Goal: Information Seeking & Learning: Learn about a topic

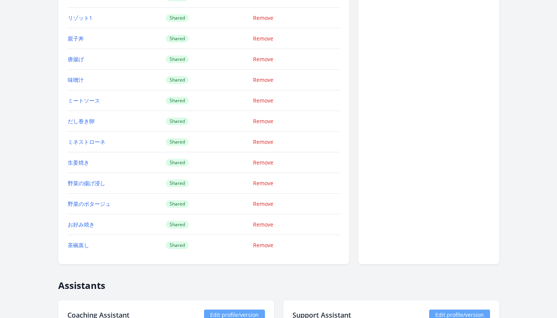
scroll to position [1123, 0]
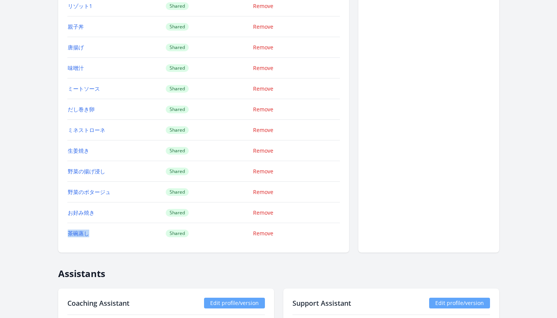
drag, startPoint x: 94, startPoint y: 232, endPoint x: 90, endPoint y: 233, distance: 3.8
click at [90, 233] on td "茶碗蒸し" at bounding box center [116, 233] width 98 height 21
copy link "茶碗蒸し"
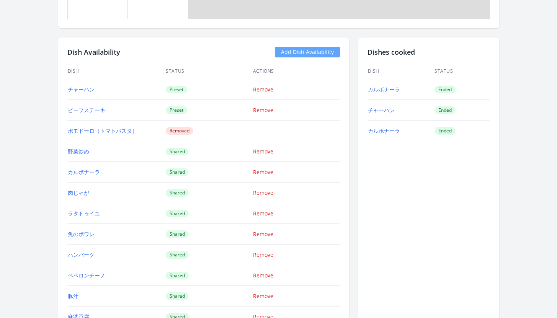
scroll to position [706, 0]
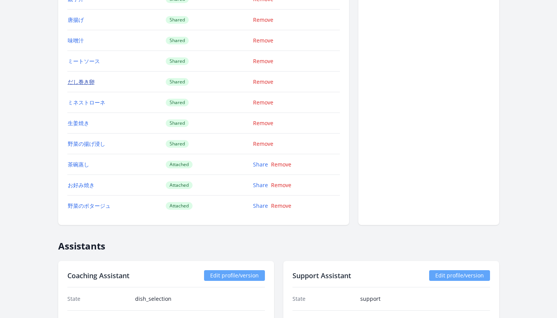
scroll to position [1222, 0]
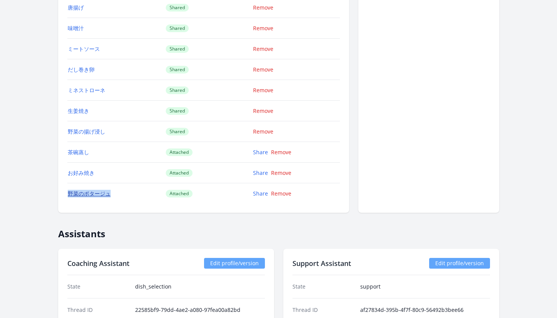
drag, startPoint x: 124, startPoint y: 197, endPoint x: 68, endPoint y: 193, distance: 55.7
click at [68, 193] on td "野菜のポタージュ" at bounding box center [116, 193] width 98 height 21
copy link "野菜のポタージュ"
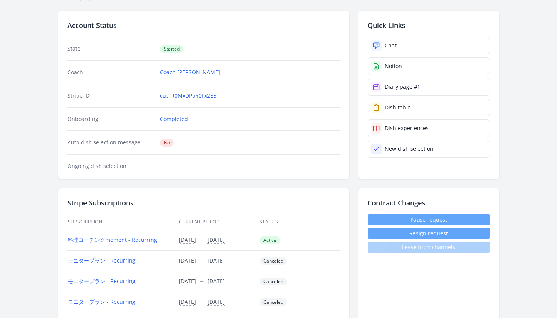
scroll to position [0, 0]
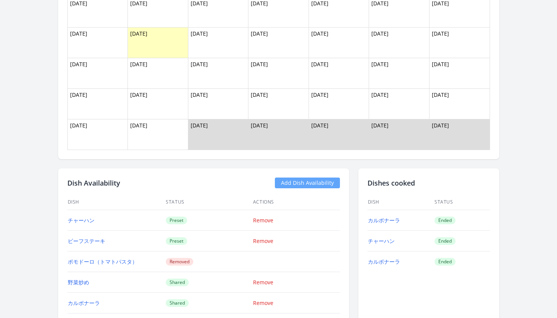
scroll to position [578, 0]
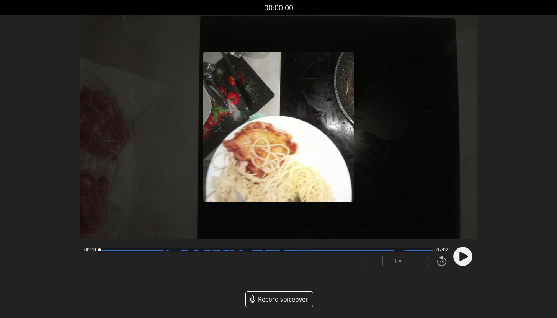
click at [465, 258] on icon at bounding box center [464, 256] width 8 height 9
click at [467, 256] on circle at bounding box center [463, 256] width 19 height 19
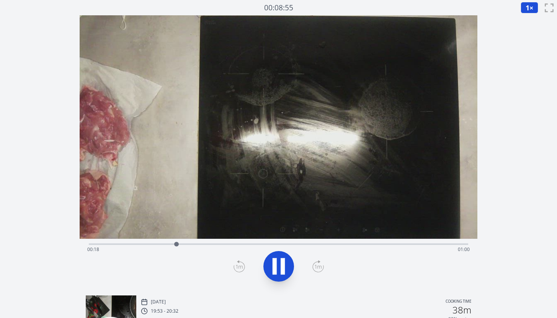
click at [283, 264] on icon at bounding box center [283, 267] width 4 height 16
drag, startPoint x: 178, startPoint y: 246, endPoint x: 155, endPoint y: 246, distance: 23.0
click at [155, 246] on div at bounding box center [155, 244] width 5 height 5
click at [152, 246] on div at bounding box center [152, 244] width 5 height 5
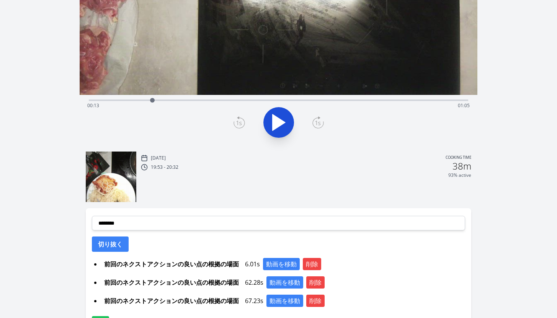
scroll to position [143, 0]
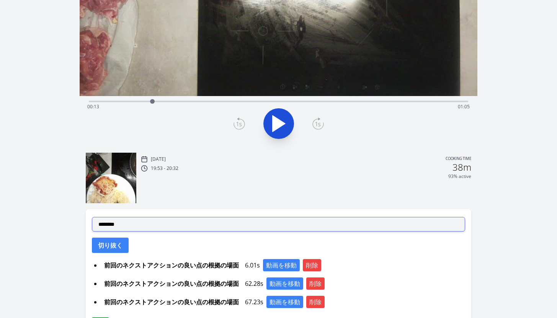
click at [141, 228] on select "**********" at bounding box center [279, 224] width 374 height 15
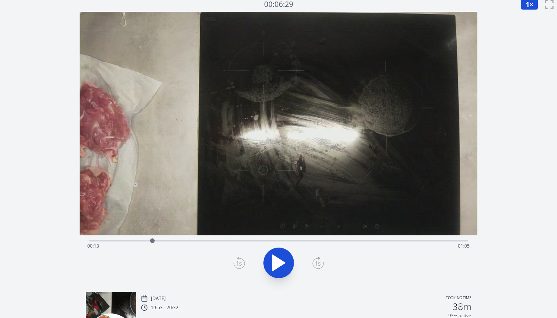
scroll to position [1, 0]
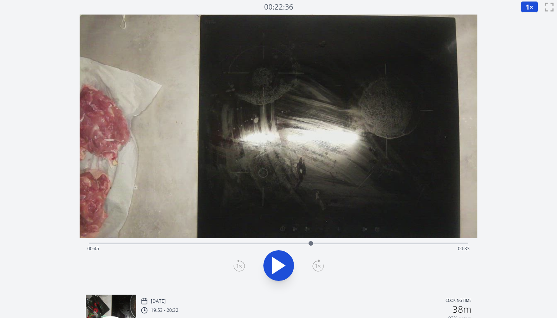
drag, startPoint x: 152, startPoint y: 243, endPoint x: 311, endPoint y: 240, distance: 158.6
click at [311, 240] on div at bounding box center [310, 243] width 11 height 11
drag, startPoint x: 311, startPoint y: 244, endPoint x: 358, endPoint y: 243, distance: 47.1
click at [358, 243] on div at bounding box center [358, 243] width 5 height 5
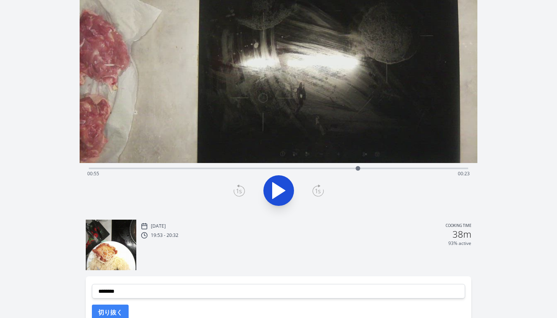
scroll to position [162, 0]
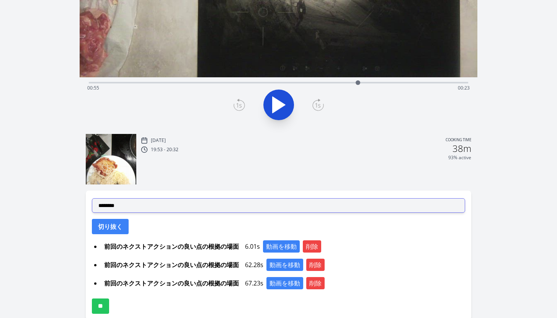
click at [198, 206] on select "**********" at bounding box center [279, 205] width 374 height 15
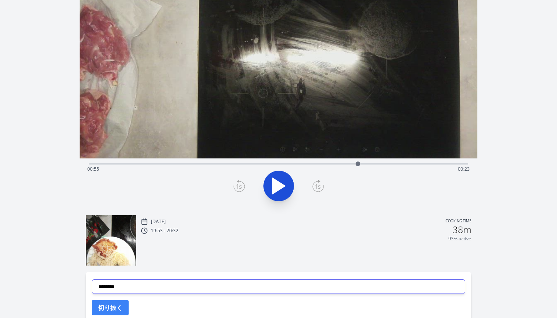
scroll to position [0, 0]
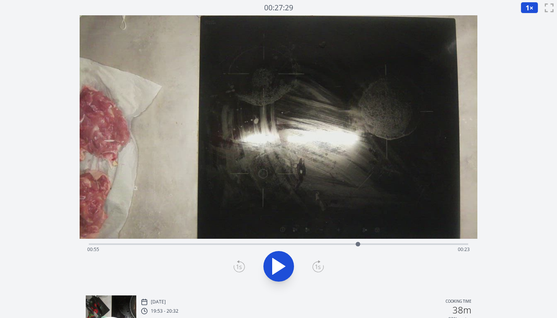
click at [370, 244] on div "Time elapsed: 00:55 Time remaining: 00:23" at bounding box center [278, 250] width 383 height 12
click at [369, 245] on div at bounding box center [369, 244] width 5 height 5
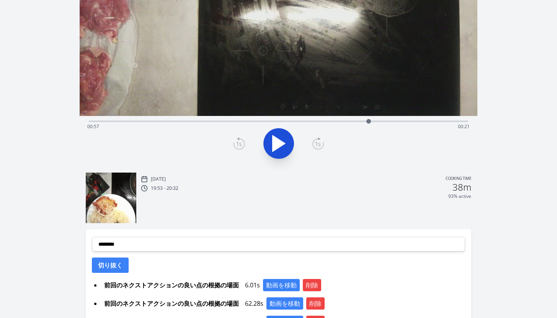
scroll to position [200, 0]
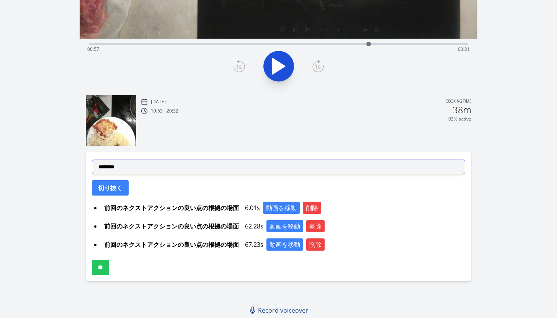
click at [180, 169] on select "**********" at bounding box center [279, 167] width 374 height 15
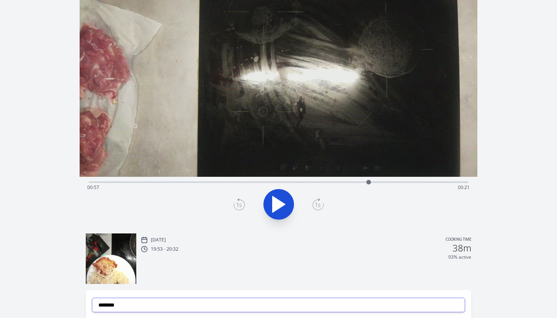
scroll to position [38, 0]
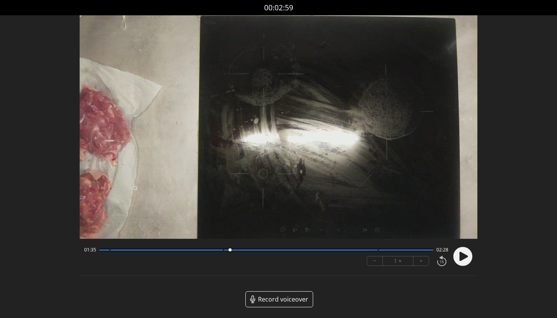
drag, startPoint x: 100, startPoint y: 250, endPoint x: 236, endPoint y: 251, distance: 136.0
click at [232, 251] on div at bounding box center [230, 250] width 3 height 3
click at [464, 256] on icon at bounding box center [464, 256] width 8 height 9
click at [464, 256] on icon at bounding box center [465, 257] width 2 height 8
